Goal: Information Seeking & Learning: Understand process/instructions

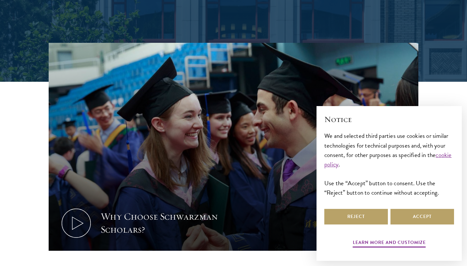
scroll to position [185, 0]
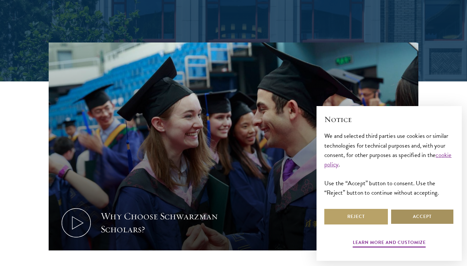
click at [424, 213] on button "Accept" at bounding box center [423, 217] width 64 height 16
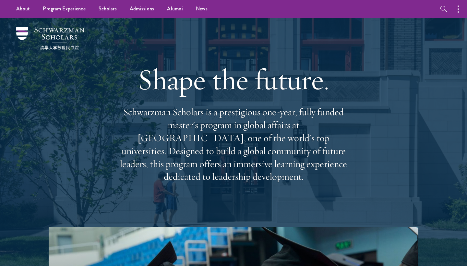
scroll to position [0, 0]
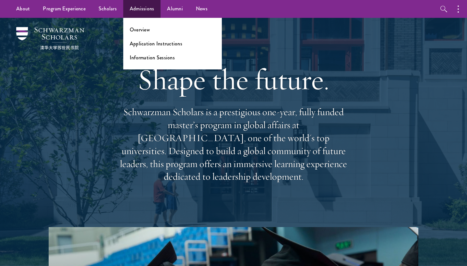
click at [142, 14] on link "Admissions" at bounding box center [142, 9] width 38 height 18
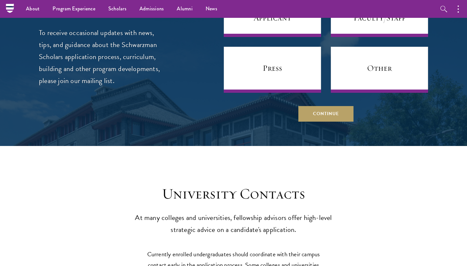
scroll to position [2529, 0]
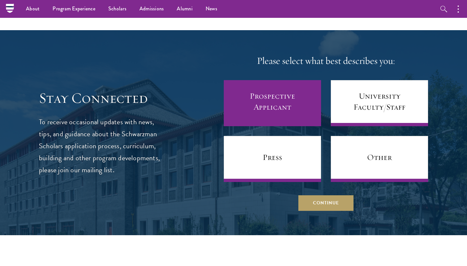
click at [294, 80] on link "Prospective Applicant" at bounding box center [272, 103] width 97 height 46
click at [276, 80] on link "Prospective Applicant" at bounding box center [272, 103] width 97 height 46
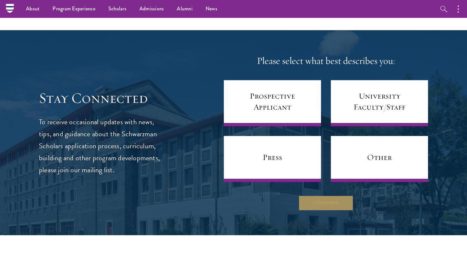
click at [315, 195] on button "Continue" at bounding box center [326, 203] width 55 height 16
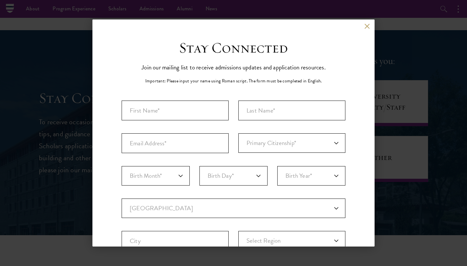
click at [363, 26] on div "Back" at bounding box center [234, 31] width 282 height 16
click at [367, 25] on button at bounding box center [368, 26] width 6 height 6
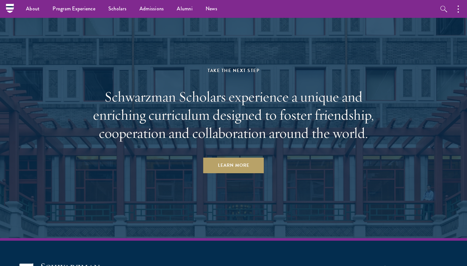
scroll to position [3080, 0]
click at [247, 158] on link "Learn More" at bounding box center [234, 166] width 61 height 16
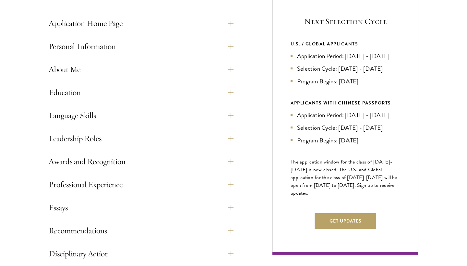
scroll to position [271, 0]
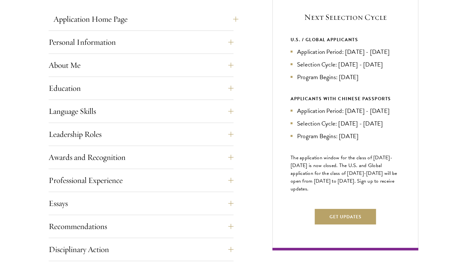
click at [146, 18] on button "Application Home Page" at bounding box center [146, 19] width 185 height 16
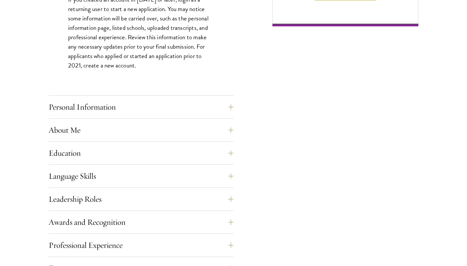
scroll to position [542, 0]
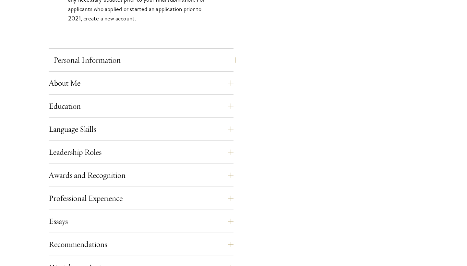
click at [126, 57] on button "Personal Information" at bounding box center [146, 60] width 185 height 16
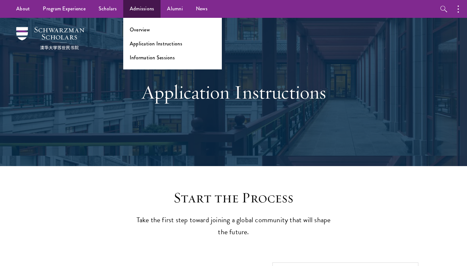
scroll to position [0, 0]
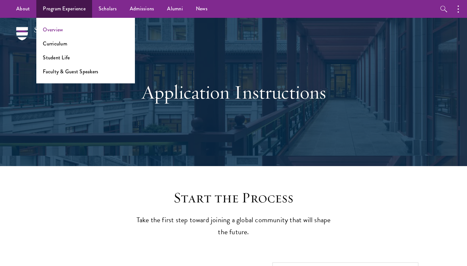
click at [50, 30] on link "Overview" at bounding box center [53, 29] width 20 height 7
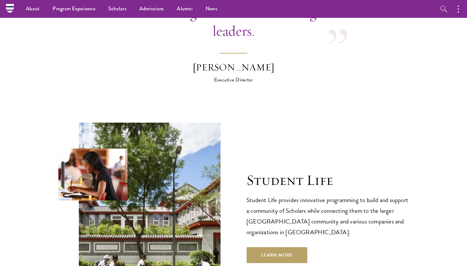
scroll to position [1977, 0]
